Goal: Browse casually: Explore the website without a specific task or goal

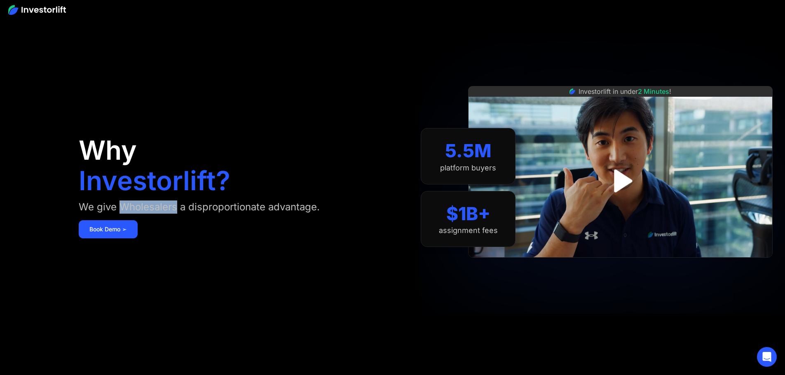
drag, startPoint x: 183, startPoint y: 209, endPoint x: 253, endPoint y: 209, distance: 70.0
click at [253, 209] on div "We give Wholesalers a disproportionate advantage." at bounding box center [199, 207] width 241 height 13
click at [197, 206] on div "We give Wholesalers a disproportionate advantage." at bounding box center [199, 207] width 241 height 13
drag, startPoint x: 183, startPoint y: 211, endPoint x: 254, endPoint y: 212, distance: 71.3
click at [254, 212] on div "We give Wholesalers a disproportionate advantage." at bounding box center [199, 207] width 241 height 13
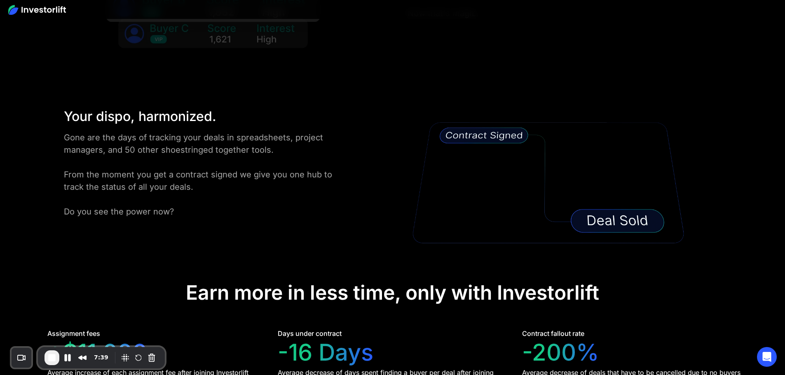
scroll to position [1612, 0]
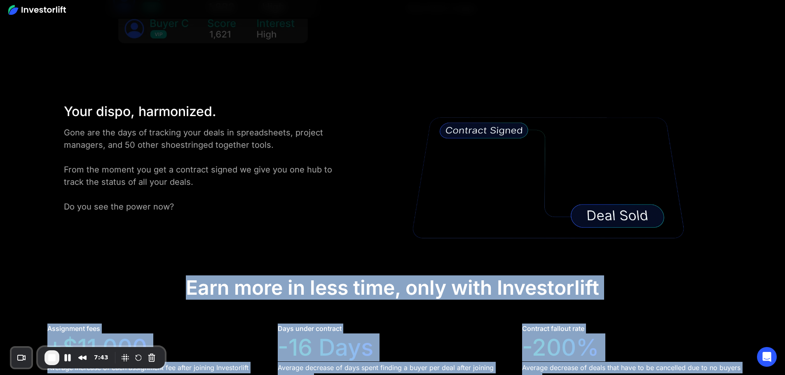
drag, startPoint x: 187, startPoint y: 146, endPoint x: 627, endPoint y: 239, distance: 449.3
drag, startPoint x: 185, startPoint y: 143, endPoint x: 615, endPoint y: 244, distance: 441.6
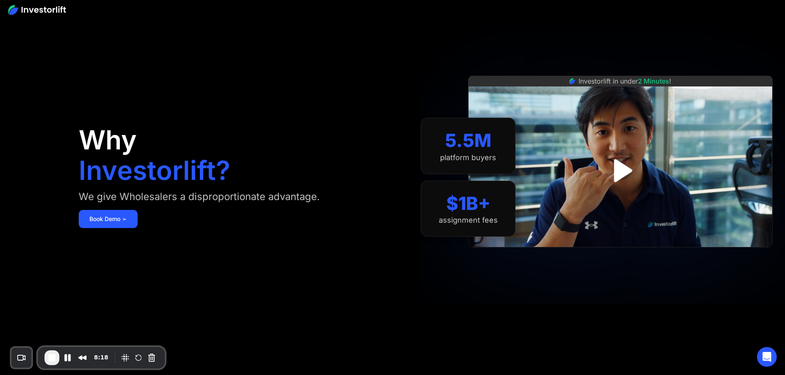
scroll to position [0, 0]
